Goal: Book appointment/travel/reservation

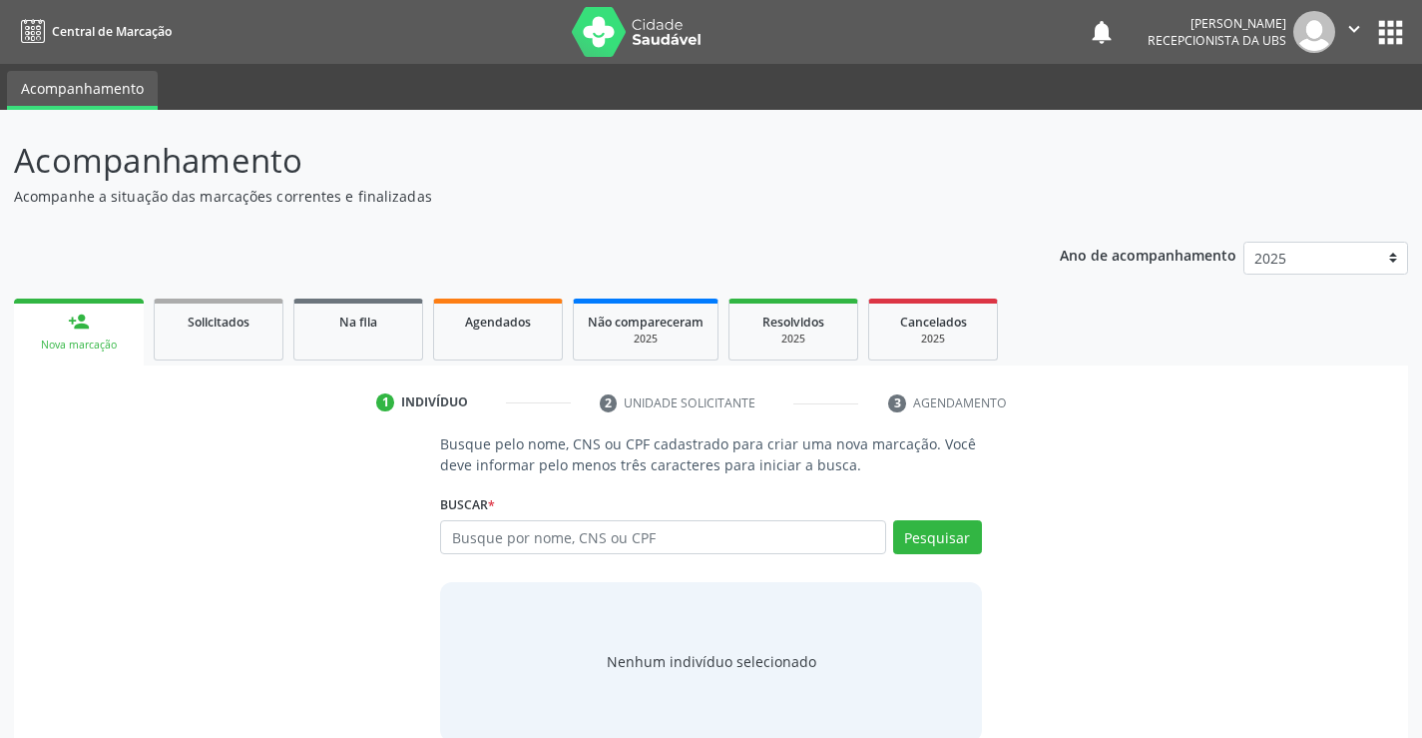
click at [122, 333] on link "person_add Nova marcação" at bounding box center [79, 331] width 130 height 67
click at [510, 540] on input "text" at bounding box center [662, 537] width 445 height 34
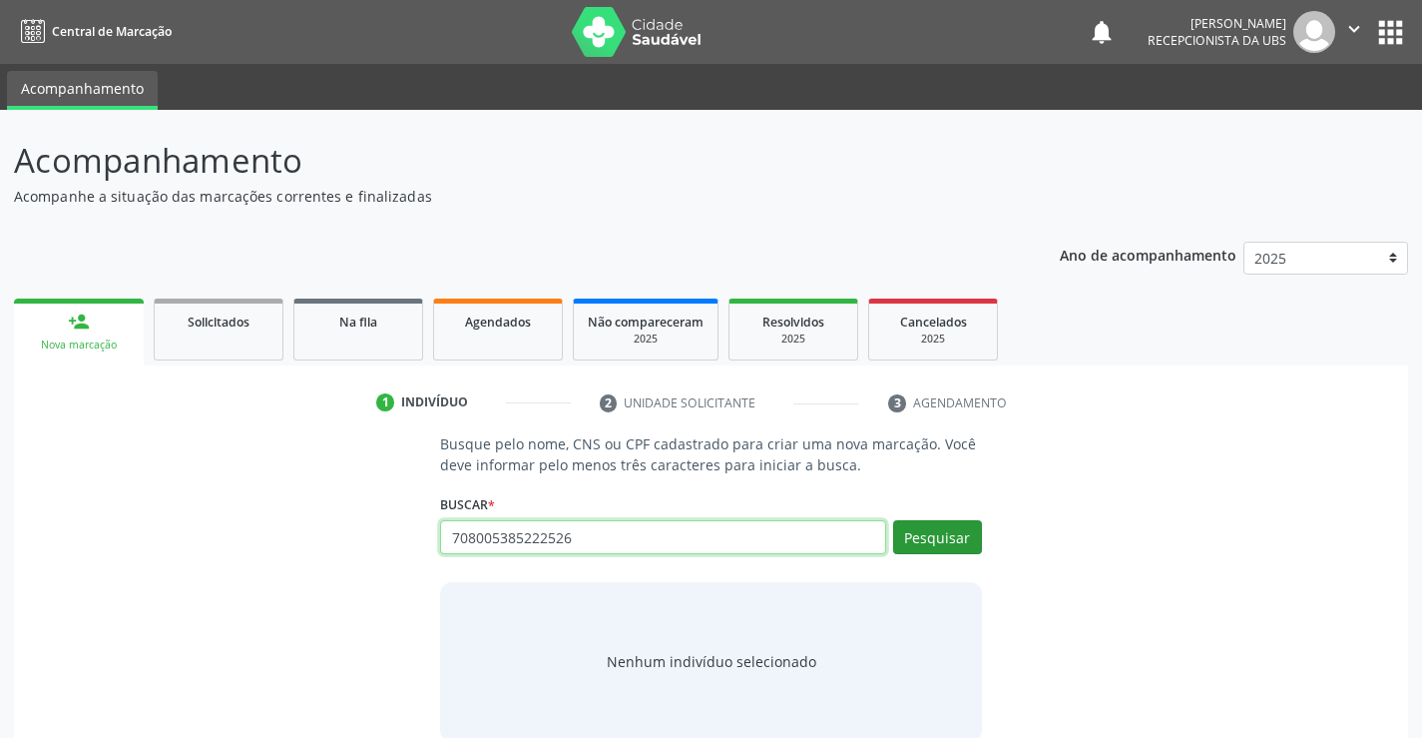
type input "708005385222526"
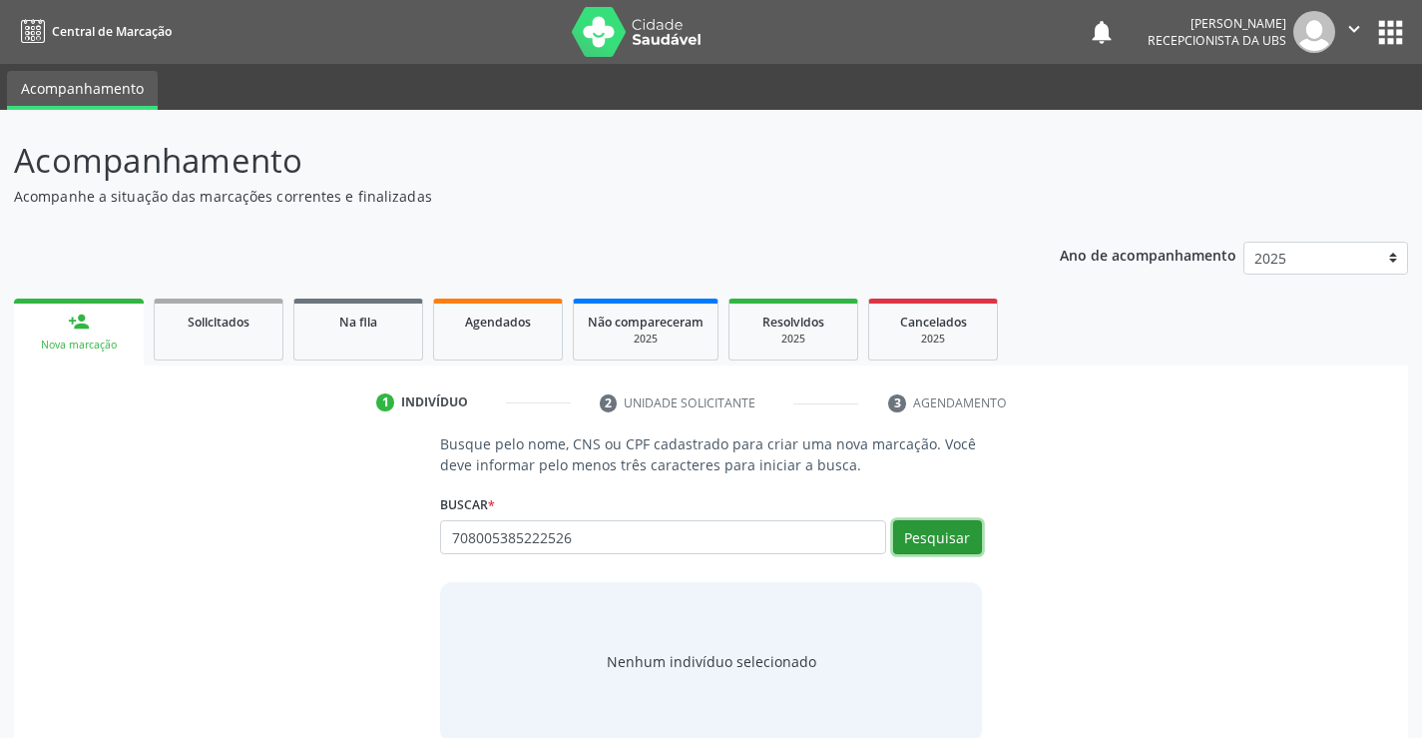
click at [941, 536] on button "Pesquisar" at bounding box center [937, 537] width 89 height 34
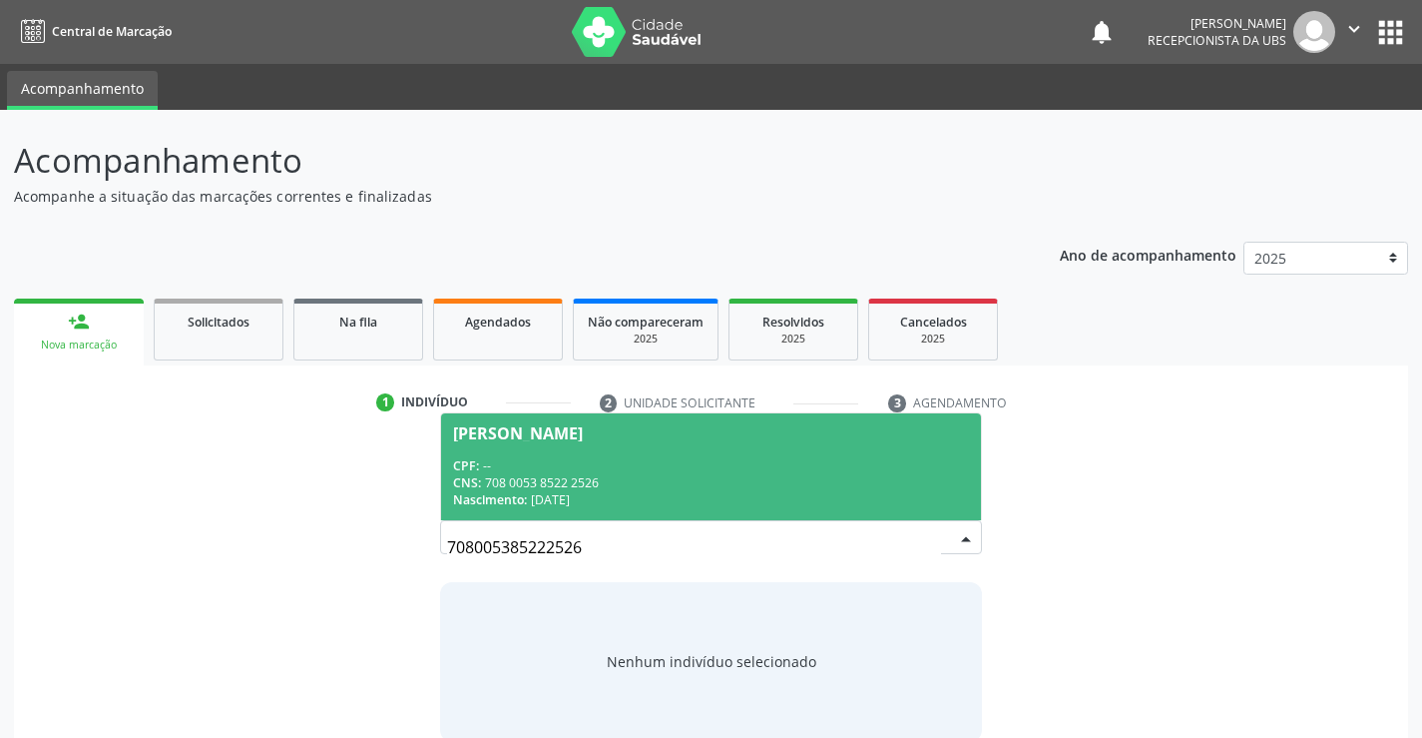
click at [568, 486] on div "CNS: 708 0053 8522 2526" at bounding box center [710, 482] width 515 height 17
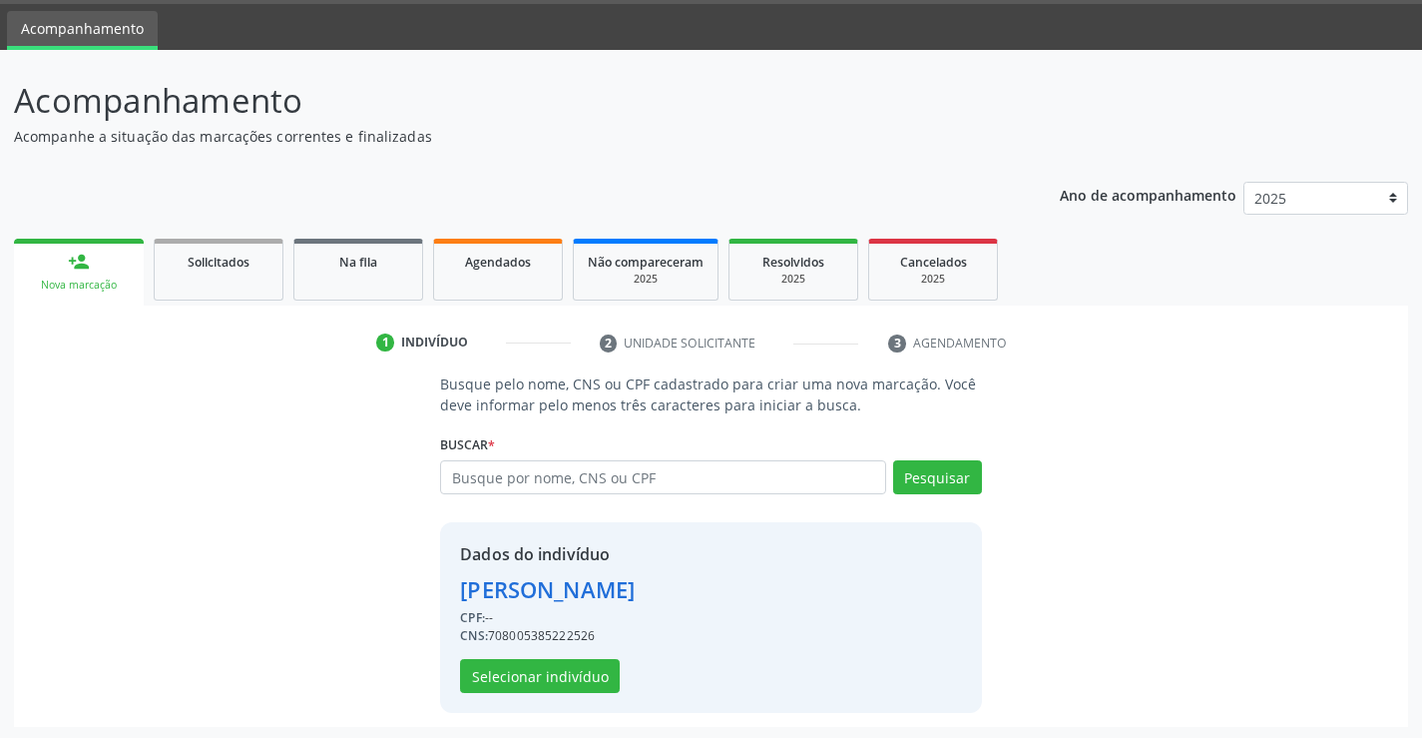
scroll to position [63, 0]
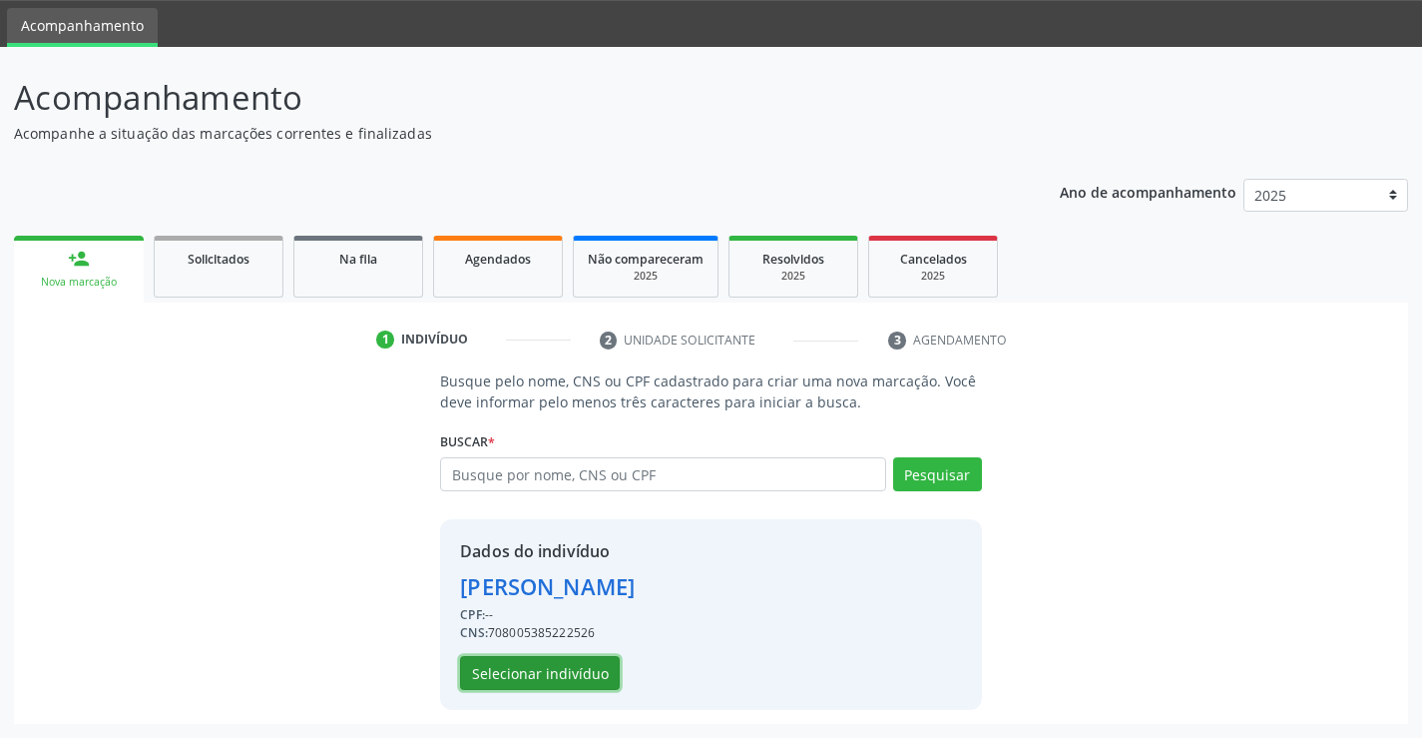
click at [554, 675] on button "Selecionar indivíduo" at bounding box center [540, 673] width 160 height 34
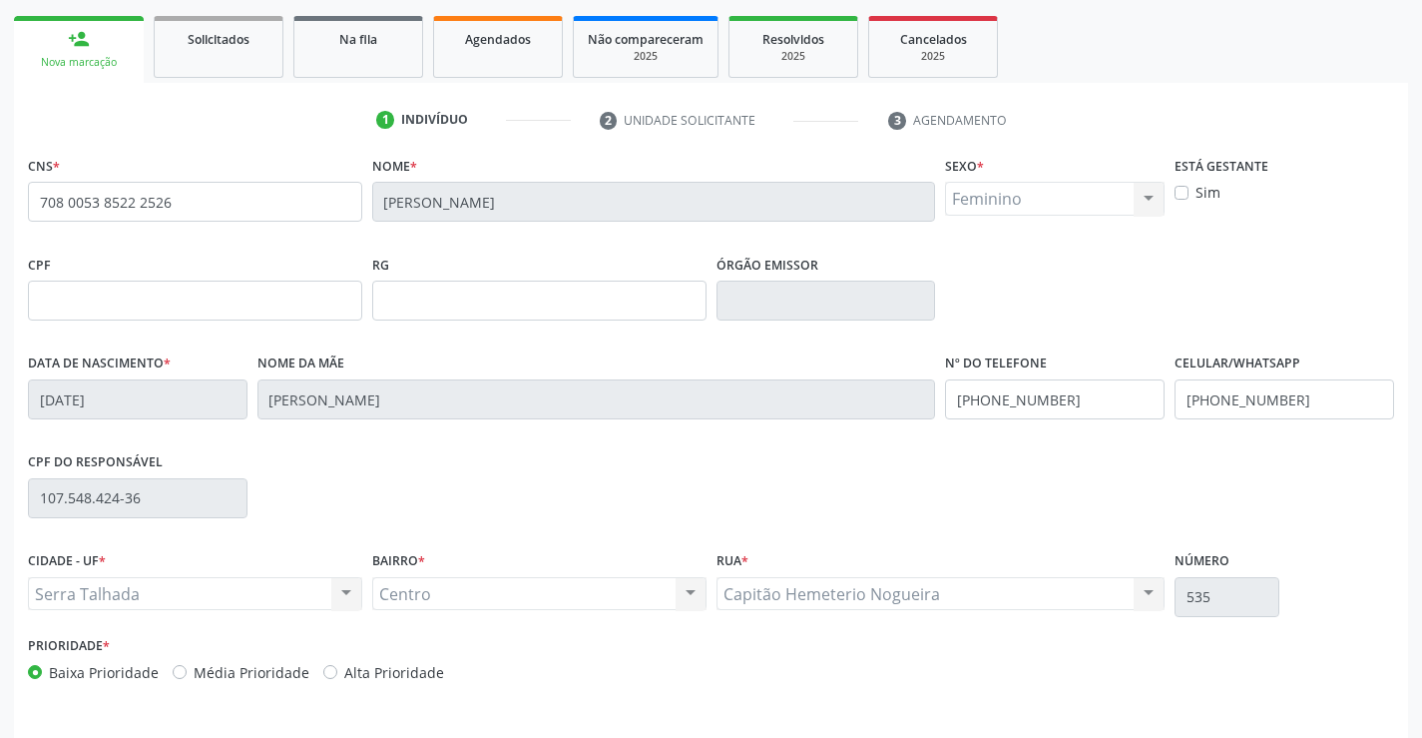
scroll to position [344, 0]
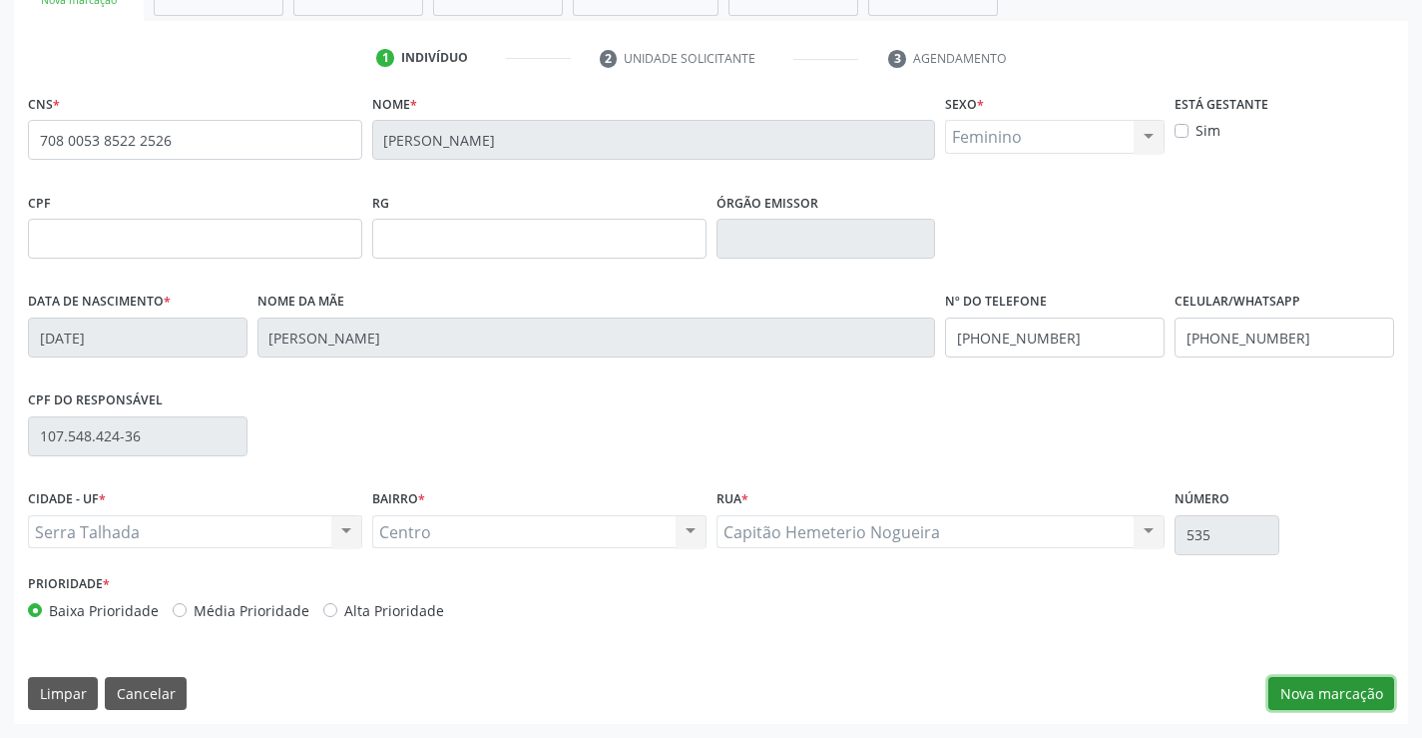
click at [1312, 691] on button "Nova marcação" at bounding box center [1332, 694] width 126 height 34
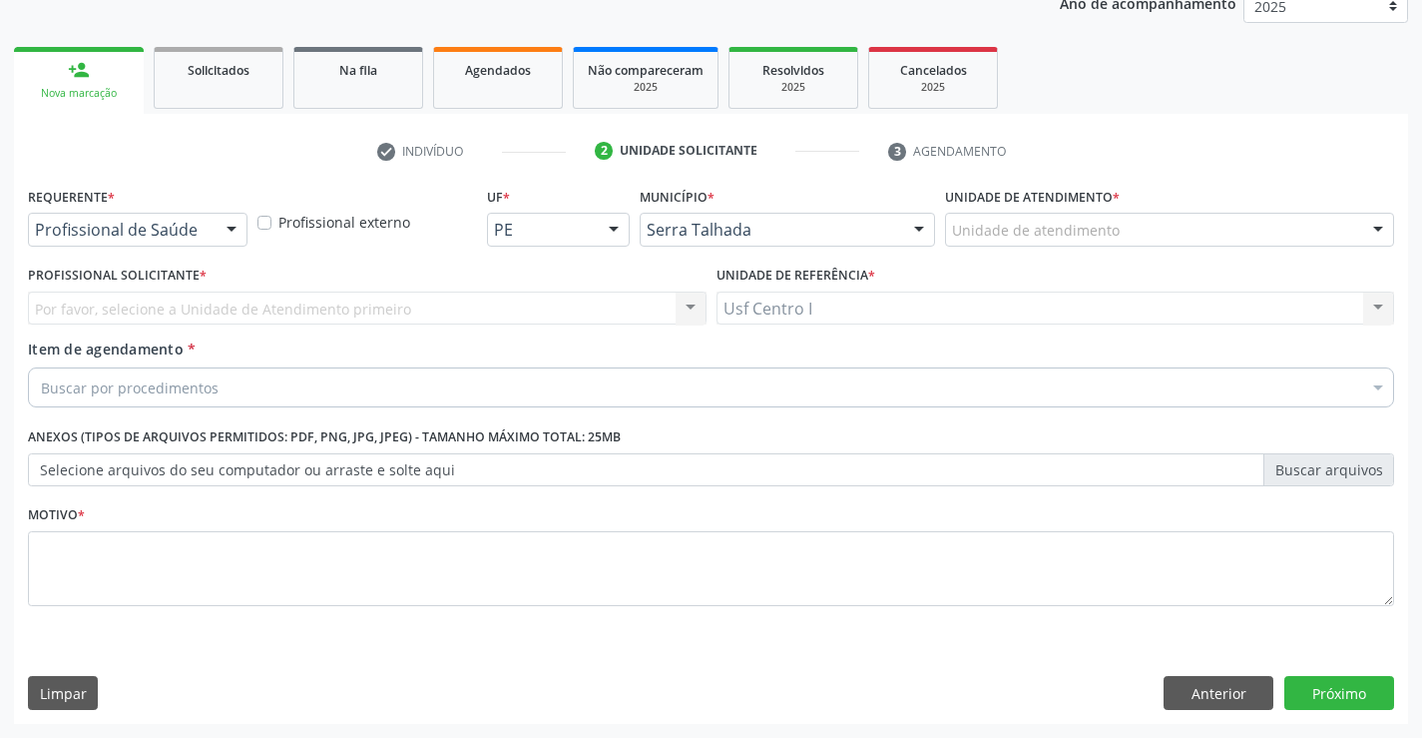
scroll to position [252, 0]
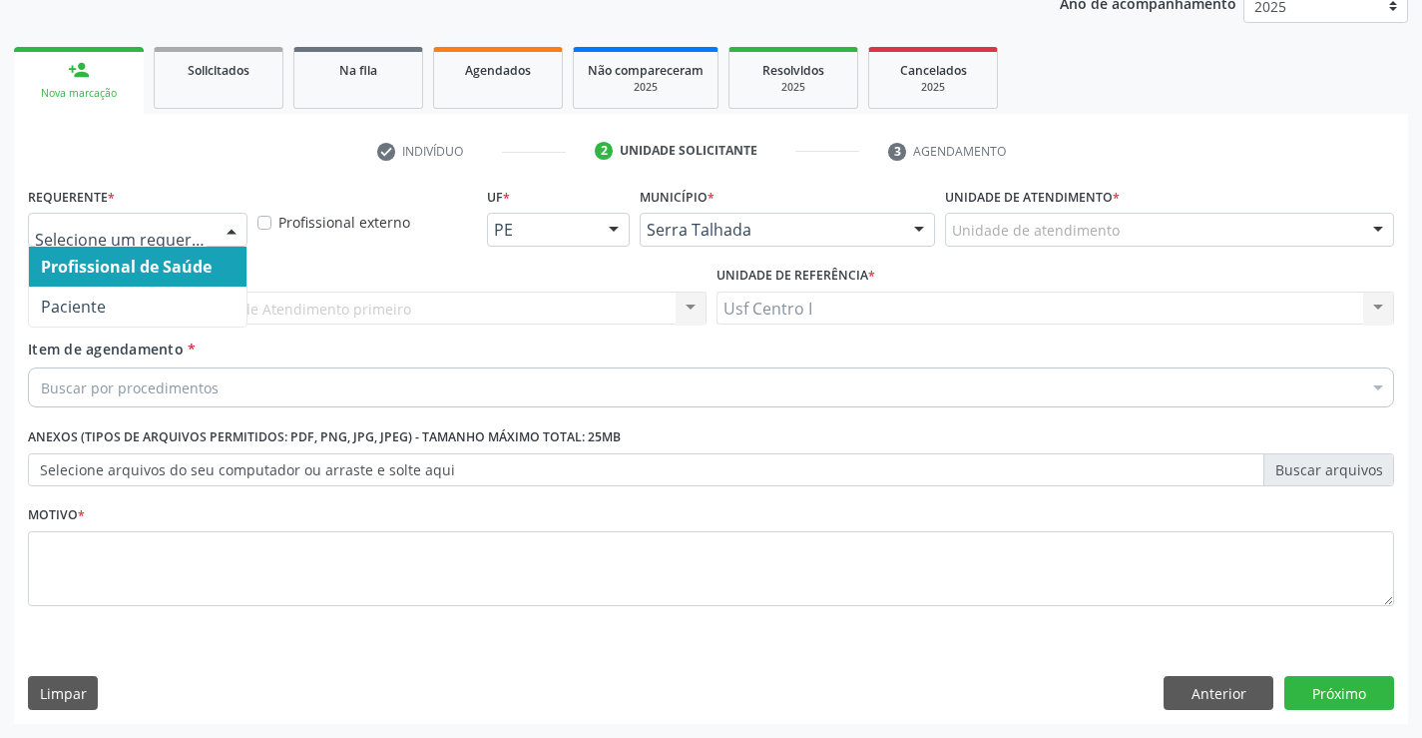
click at [237, 226] on div at bounding box center [232, 231] width 30 height 34
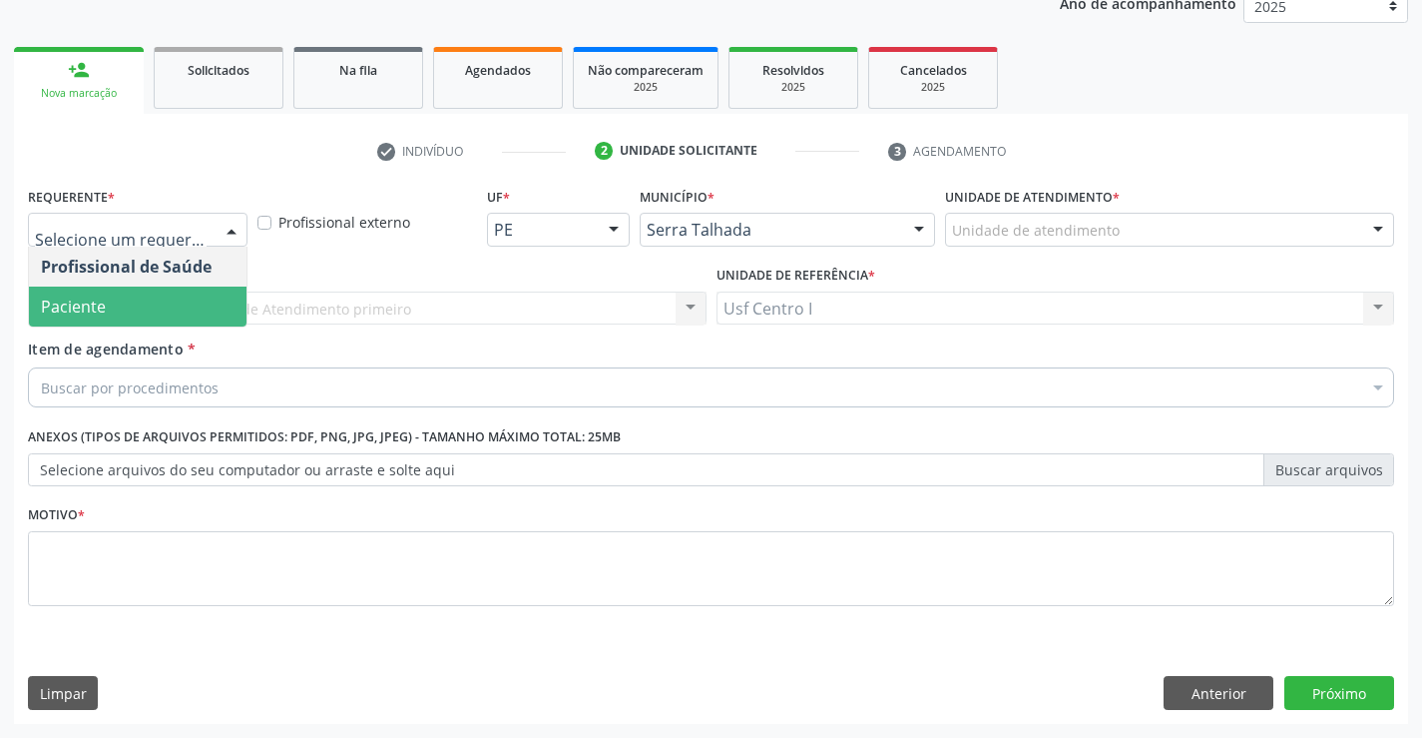
click at [131, 307] on span "Paciente" at bounding box center [138, 306] width 218 height 40
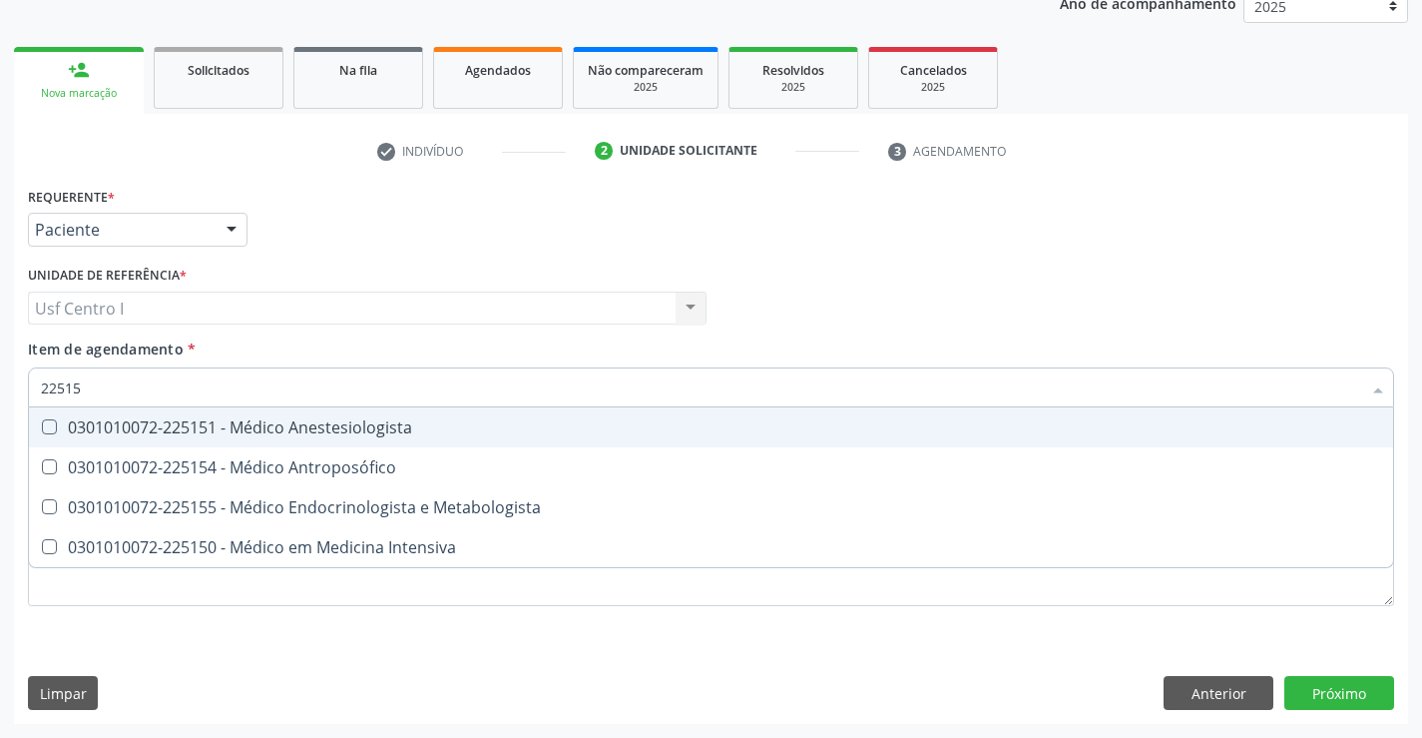
type input "225155"
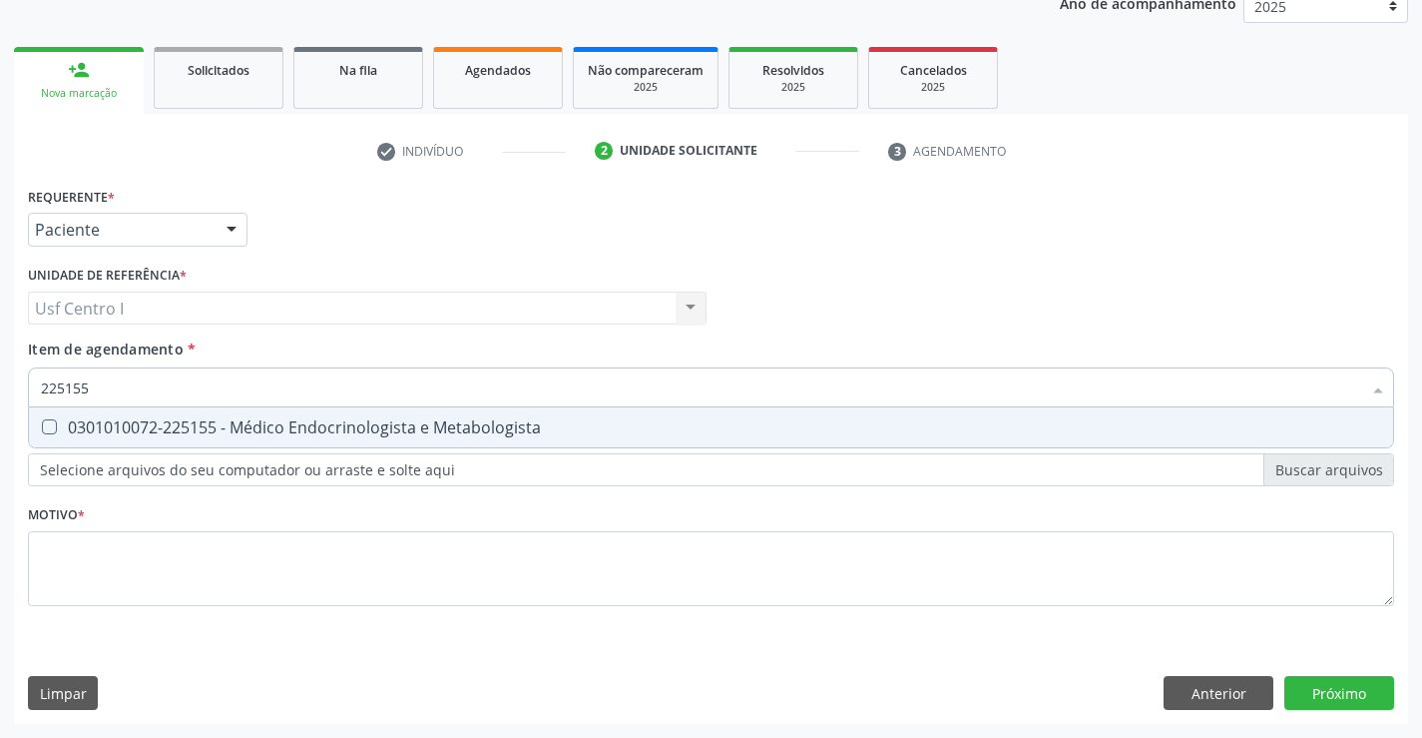
click at [47, 411] on span "0301010072-225155 - Médico Endocrinologista e Metabologista" at bounding box center [711, 427] width 1365 height 40
checkbox Metabologista "true"
click at [55, 547] on div "Requerente * Paciente Profissional de Saúde Paciente Nenhum resultado encontrad…" at bounding box center [711, 408] width 1367 height 452
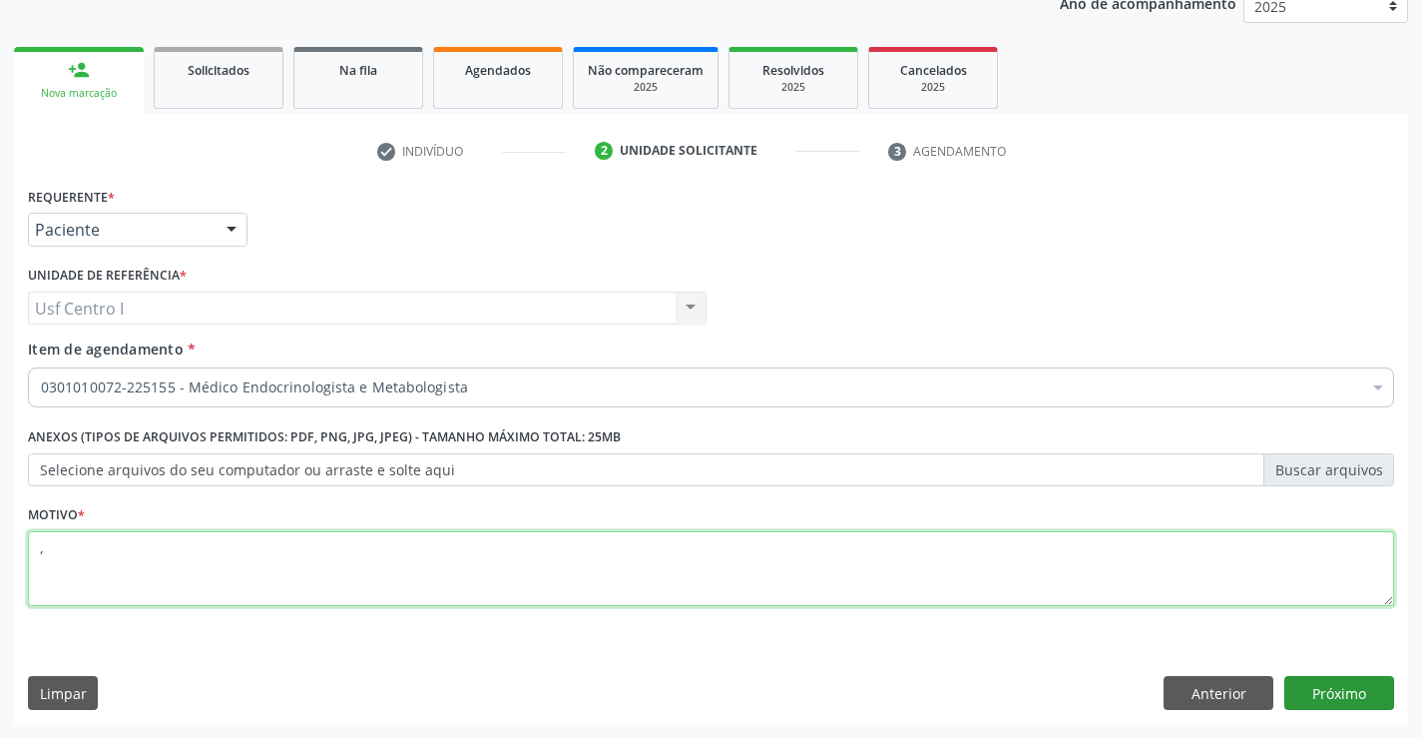
type textarea ","
click at [1348, 696] on button "Próximo" at bounding box center [1340, 693] width 110 height 34
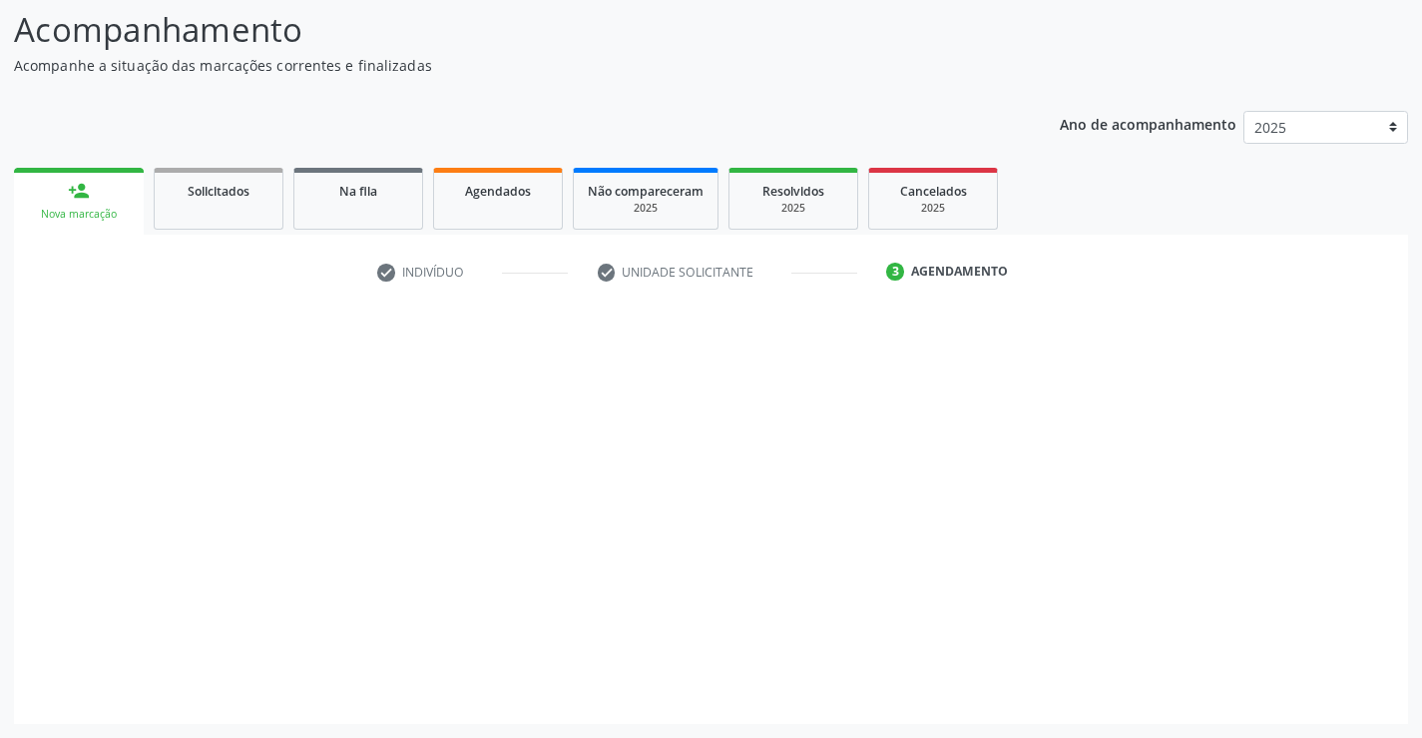
scroll to position [131, 0]
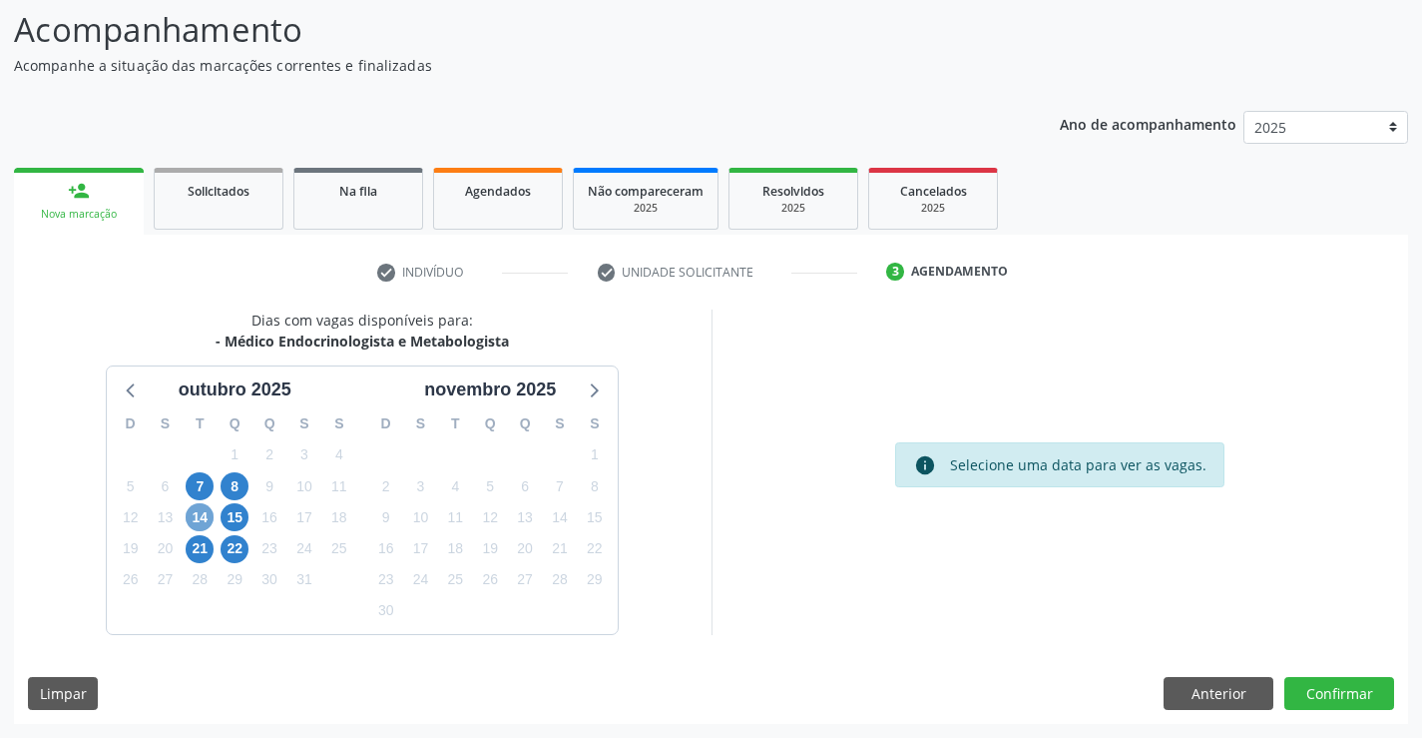
click at [197, 517] on span "14" at bounding box center [200, 517] width 28 height 28
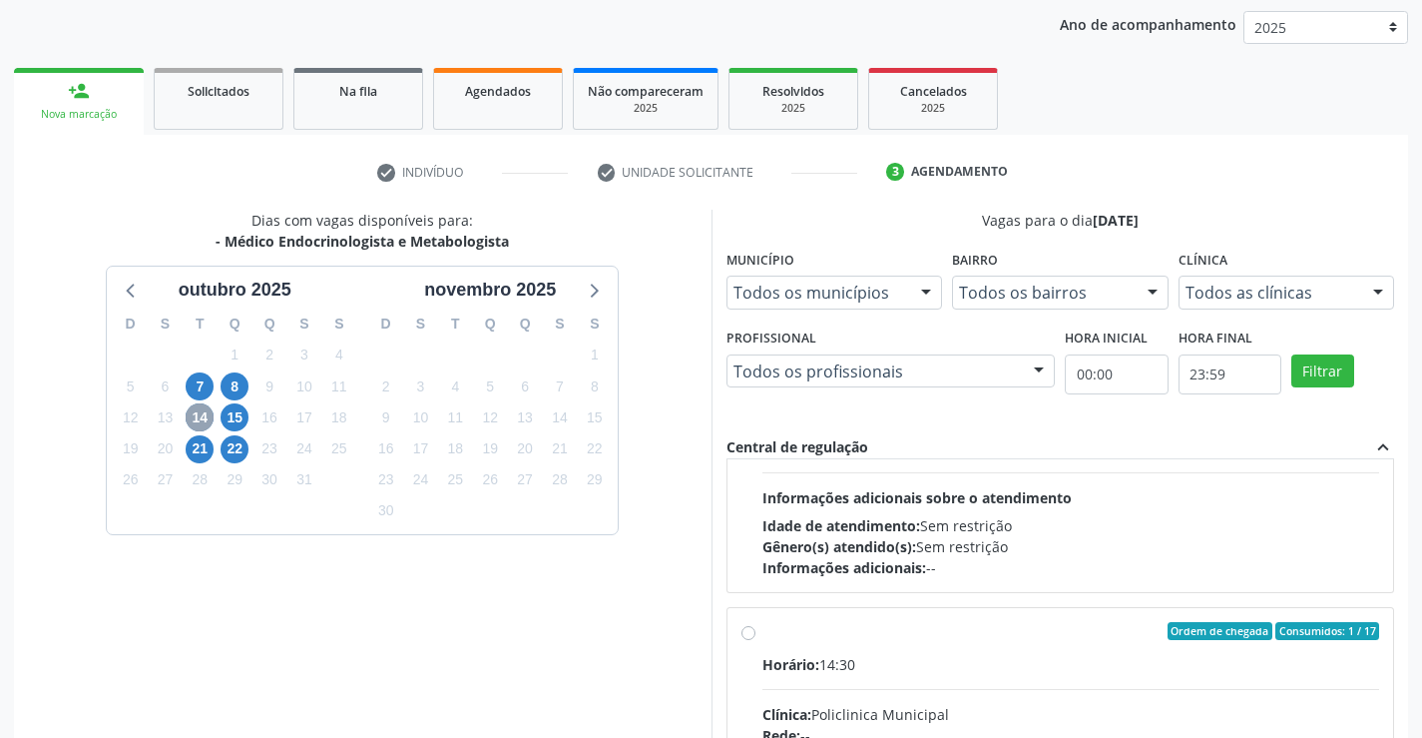
scroll to position [665, 0]
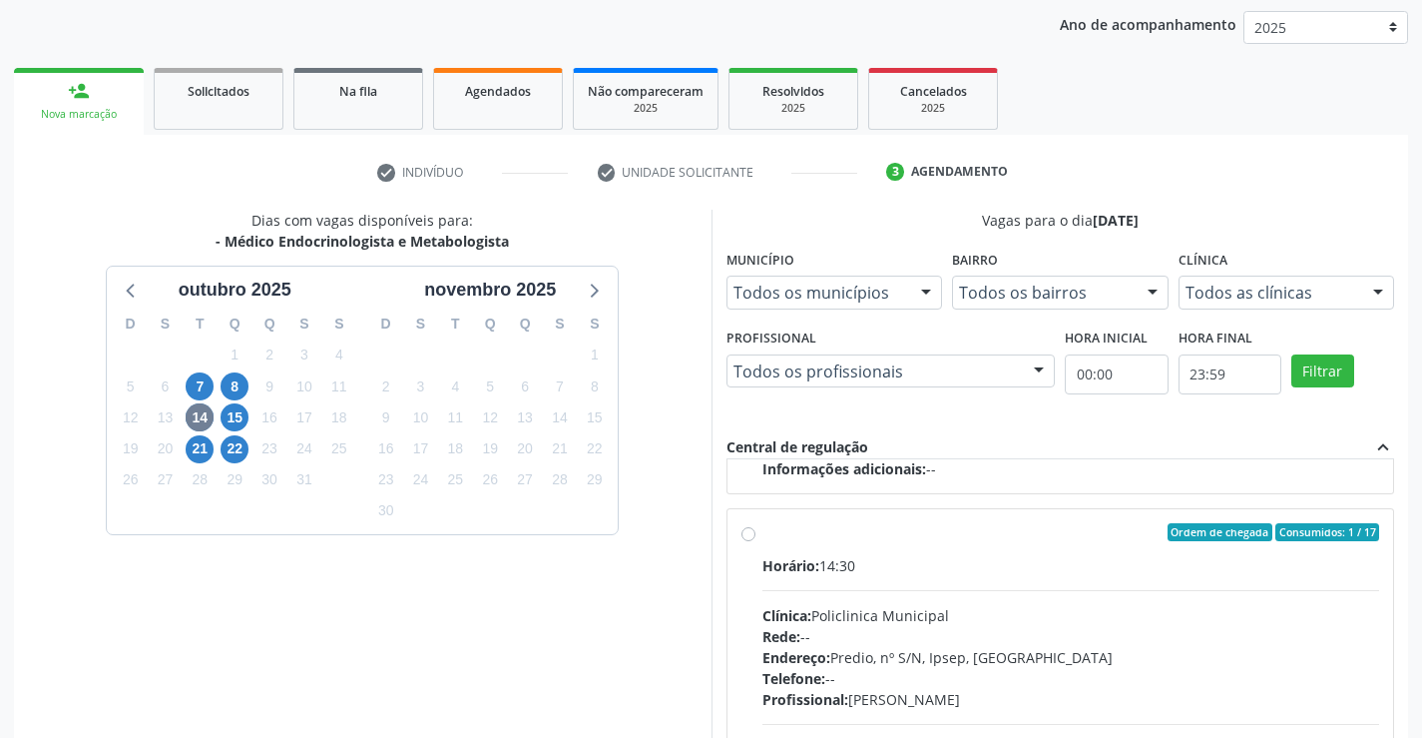
click at [763, 531] on label "Ordem de chegada Consumidos: 1 / 17 Horário: 14:30 Clínica: Policlinica Municip…" at bounding box center [1072, 676] width 618 height 306
click at [742, 531] on input "Ordem de chegada Consumidos: 1 / 17 Horário: 14:30 Clínica: Policlinica Municip…" at bounding box center [749, 532] width 14 height 18
radio input "true"
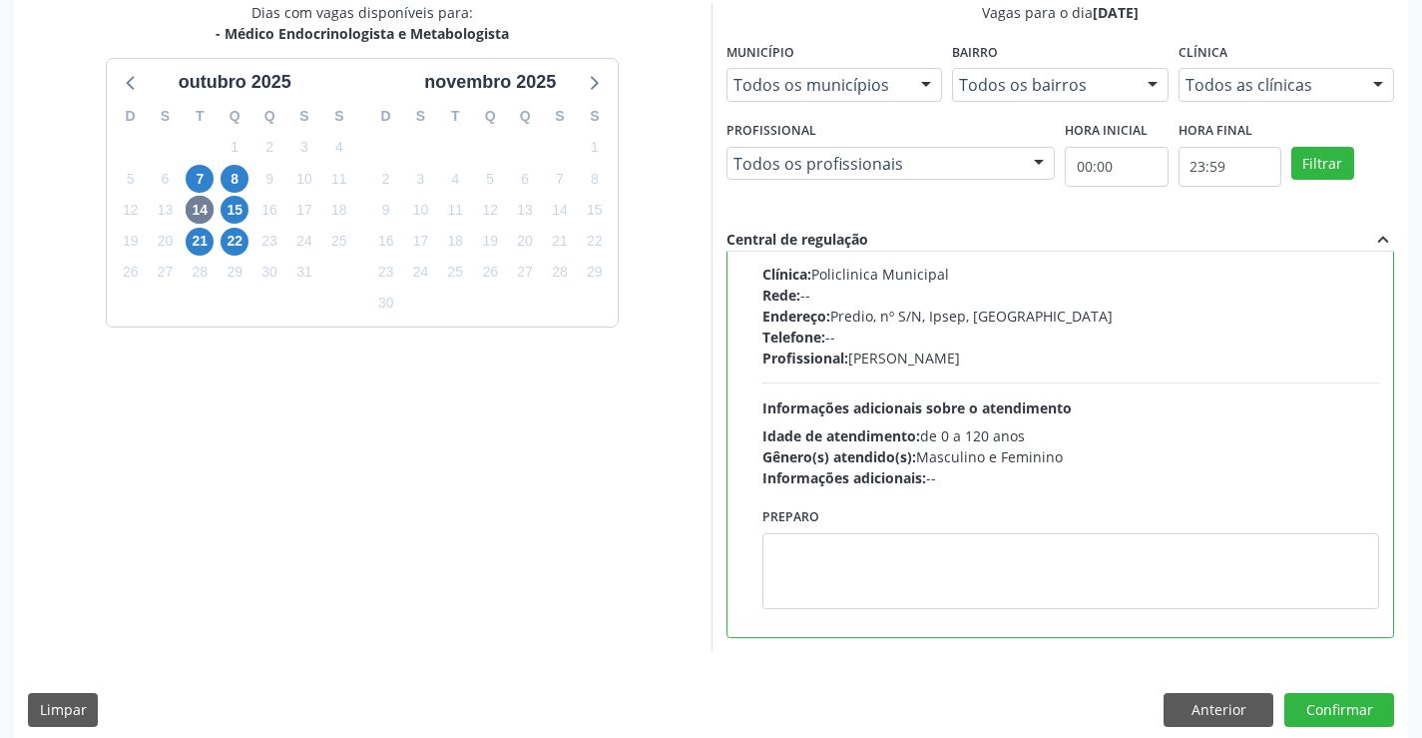
scroll to position [455, 0]
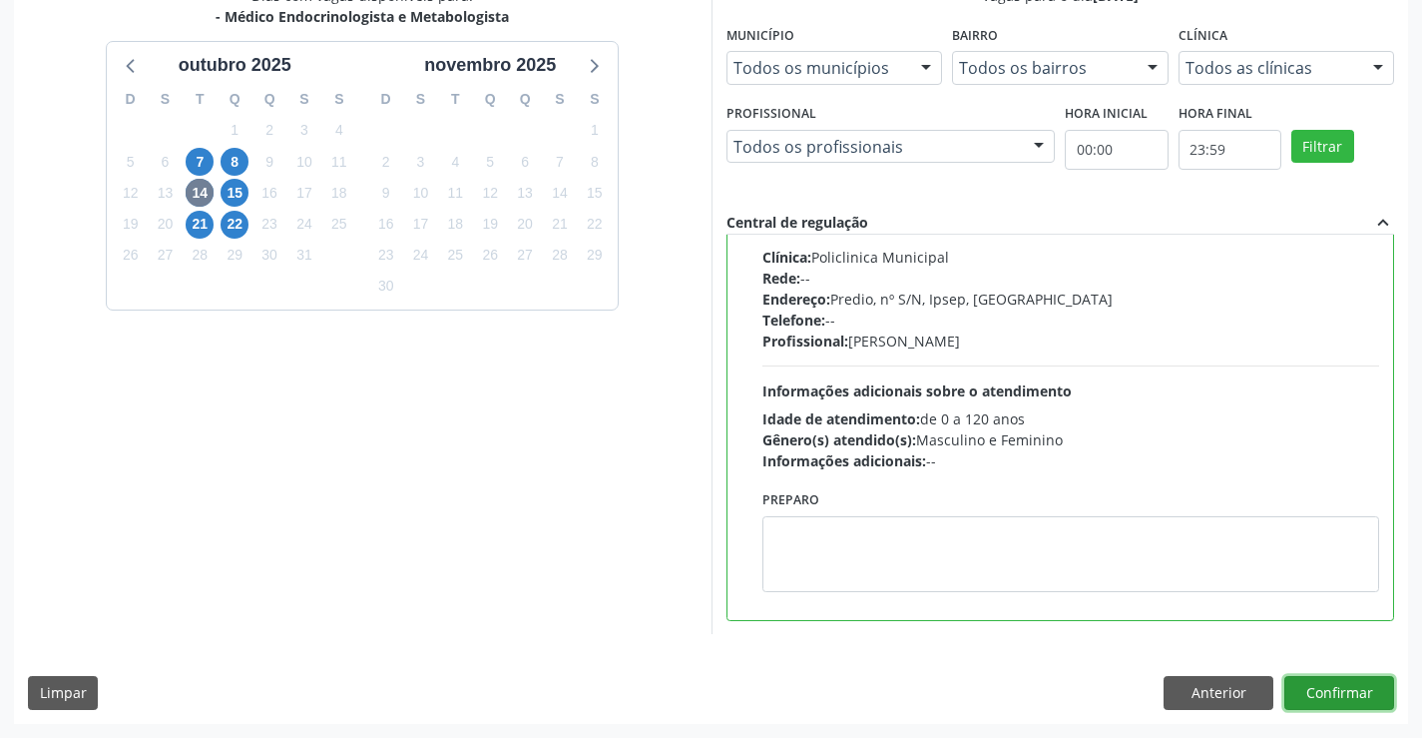
click at [1354, 699] on button "Confirmar" at bounding box center [1340, 693] width 110 height 34
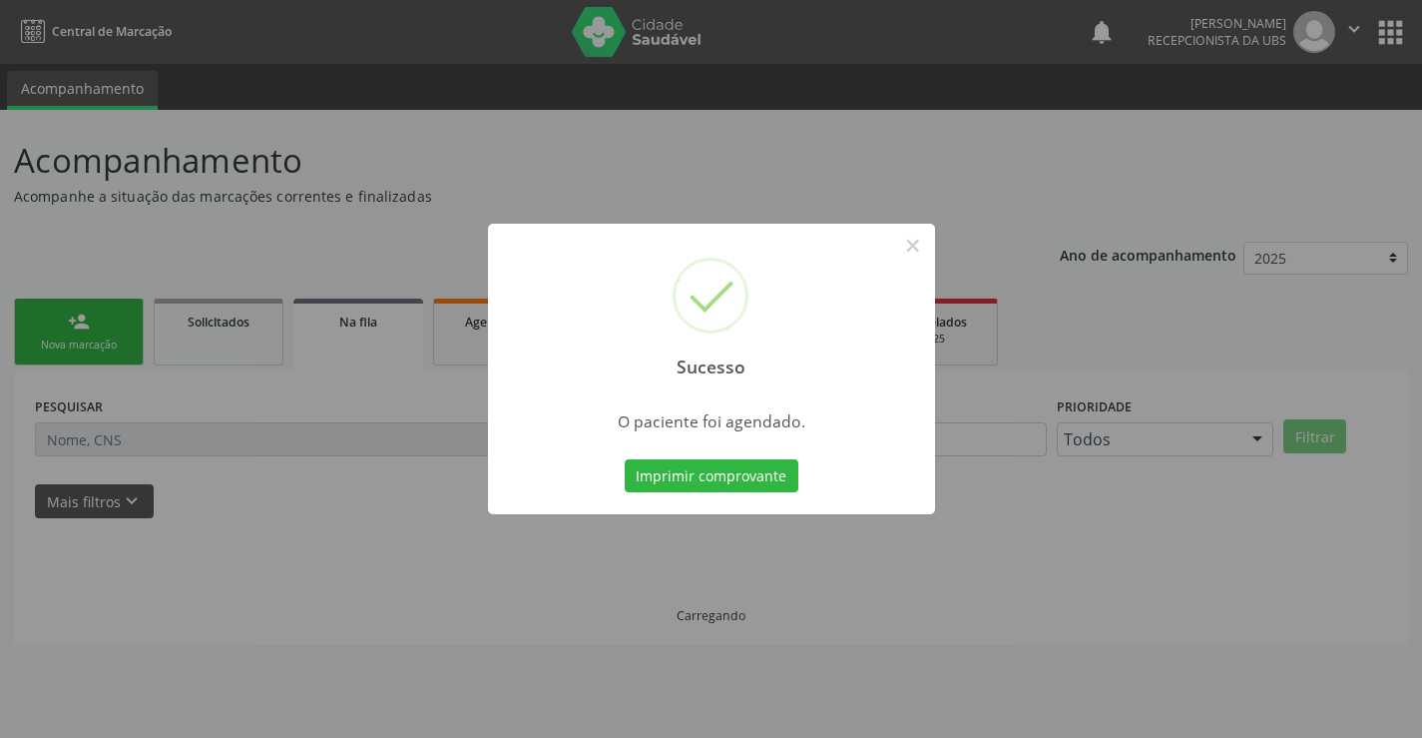
scroll to position [0, 0]
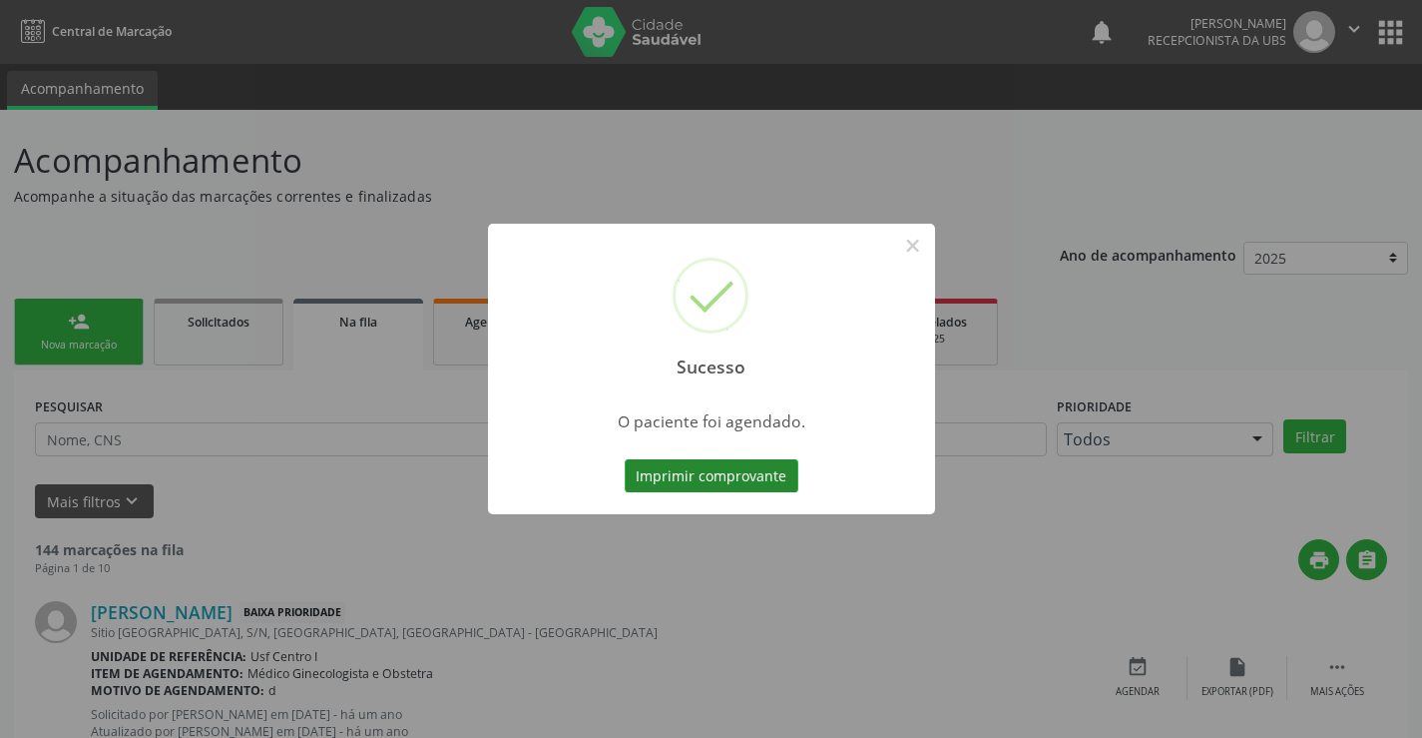
click at [687, 480] on button "Imprimir comprovante" at bounding box center [712, 476] width 174 height 34
